Goal: Navigation & Orientation: Find specific page/section

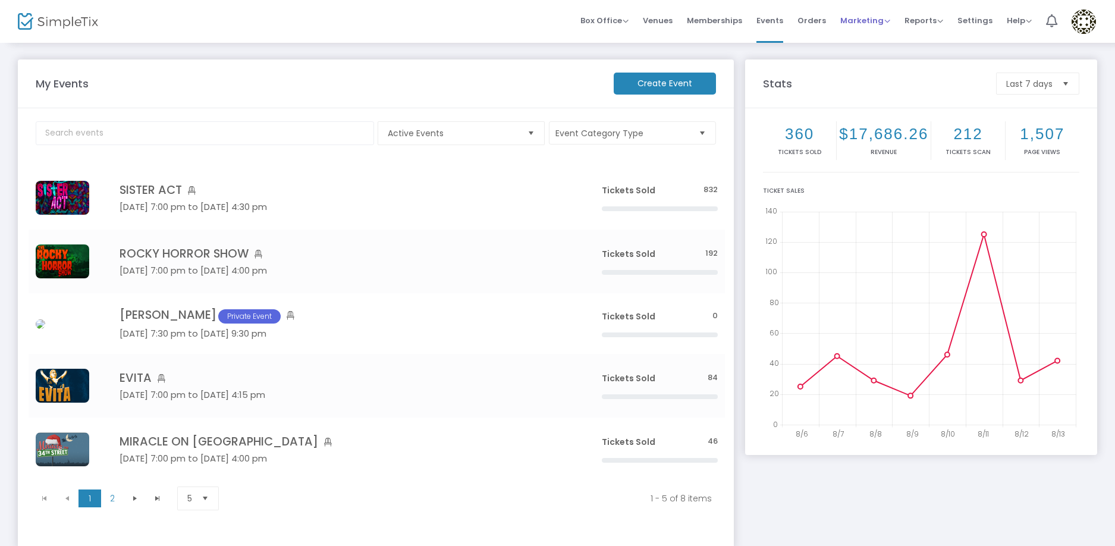
click at [841, 17] on li "Marketing Promo Codes Quantity Discounts Affiliate" at bounding box center [865, 21] width 64 height 43
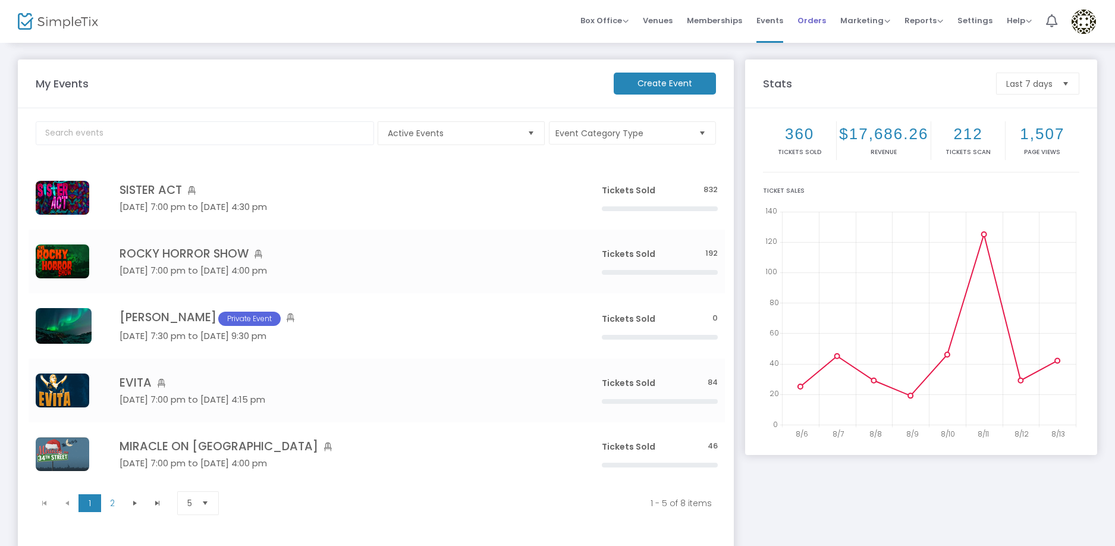
click at [819, 20] on span "Orders" at bounding box center [811, 20] width 29 height 30
